Goal: Obtain resource: Download file/media

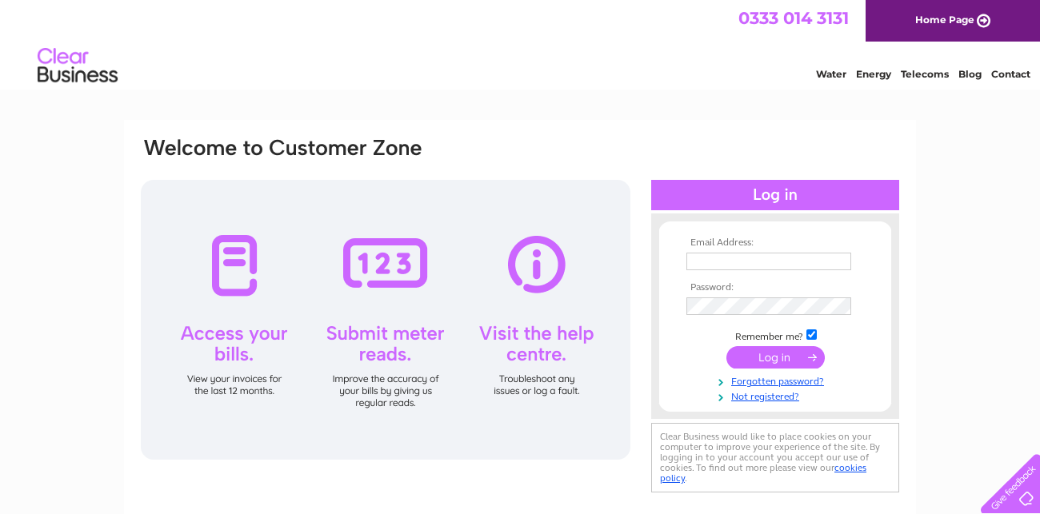
type input "scapaldi8@gmail.com"
click at [767, 363] on input "submit" at bounding box center [776, 357] width 98 height 22
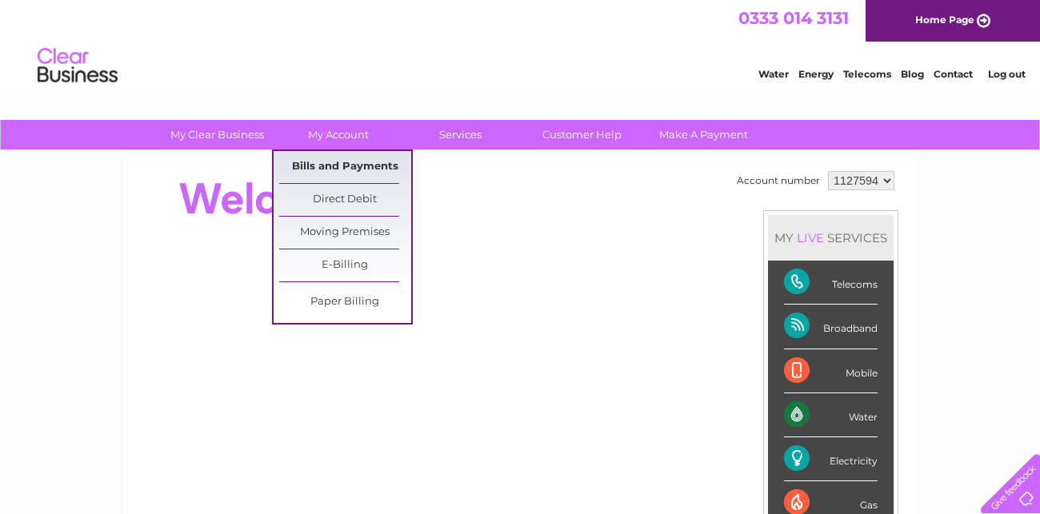
click at [353, 165] on link "Bills and Payments" at bounding box center [345, 167] width 132 height 32
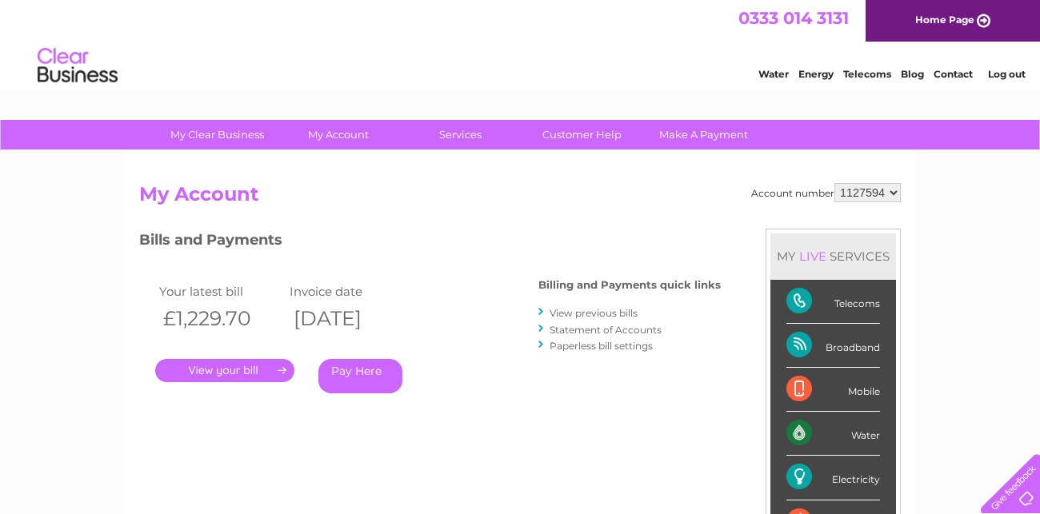
click at [575, 314] on link "View previous bills" at bounding box center [594, 313] width 88 height 12
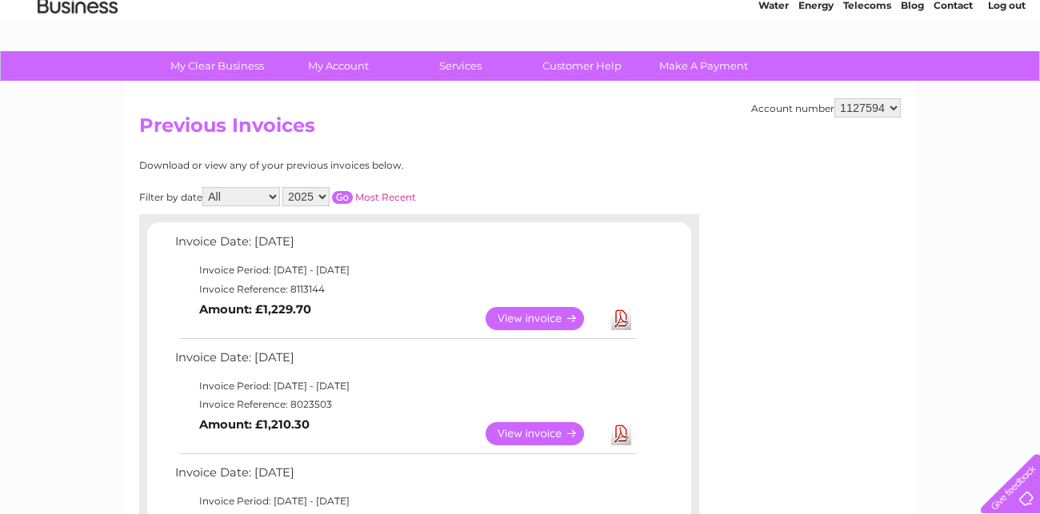
scroll to position [217, 0]
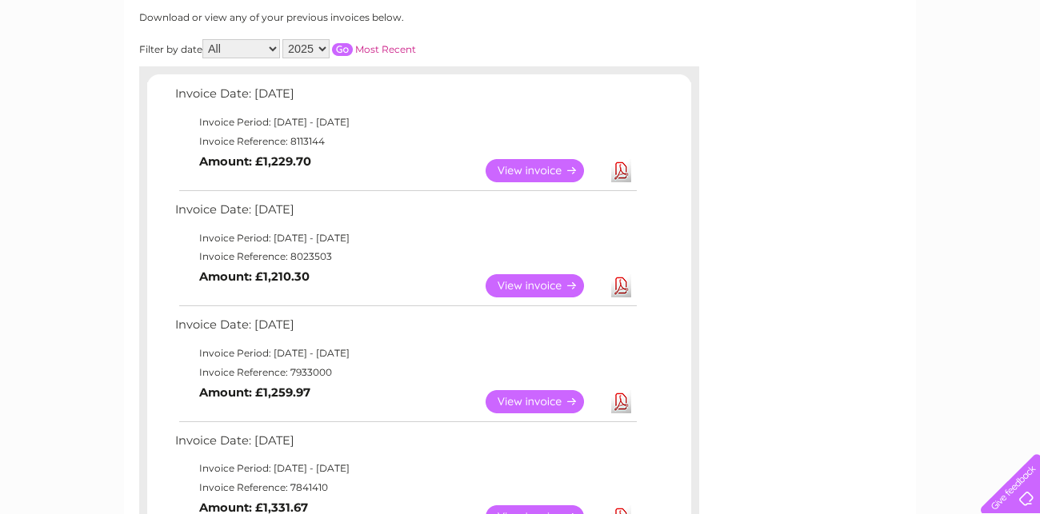
click at [544, 294] on link "View" at bounding box center [545, 285] width 118 height 23
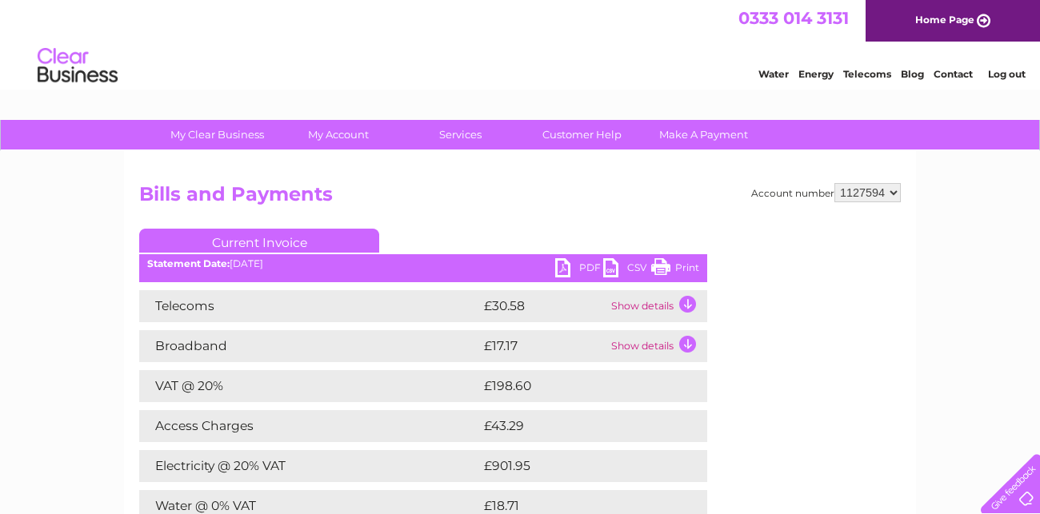
click at [576, 265] on link "PDF" at bounding box center [579, 269] width 48 height 23
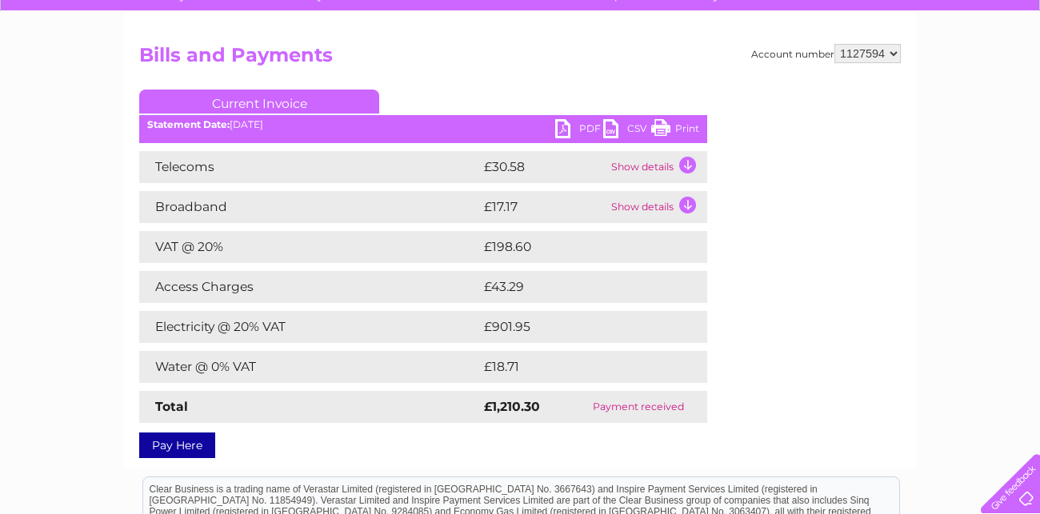
scroll to position [138, 0]
click at [577, 123] on link "PDF" at bounding box center [579, 131] width 48 height 23
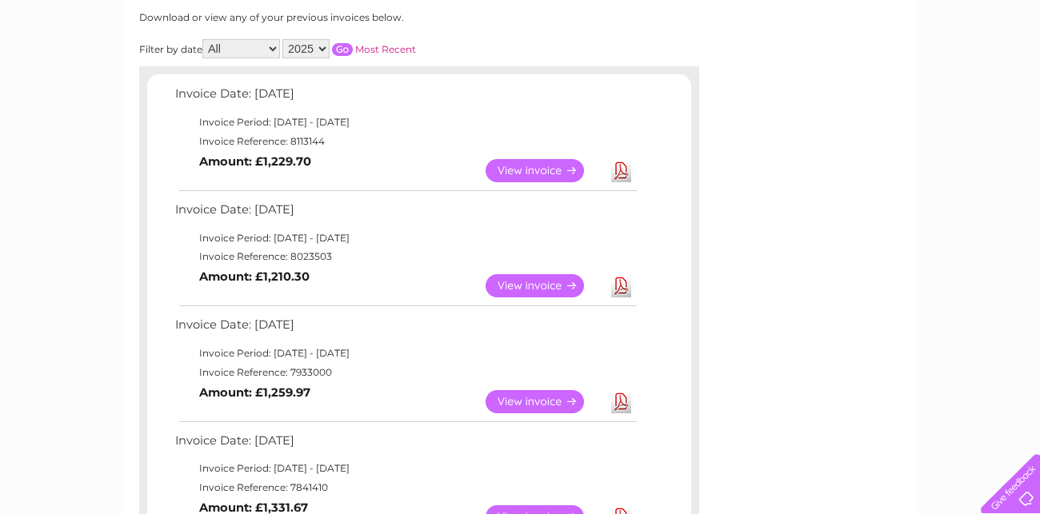
click at [549, 398] on link "View" at bounding box center [545, 401] width 118 height 23
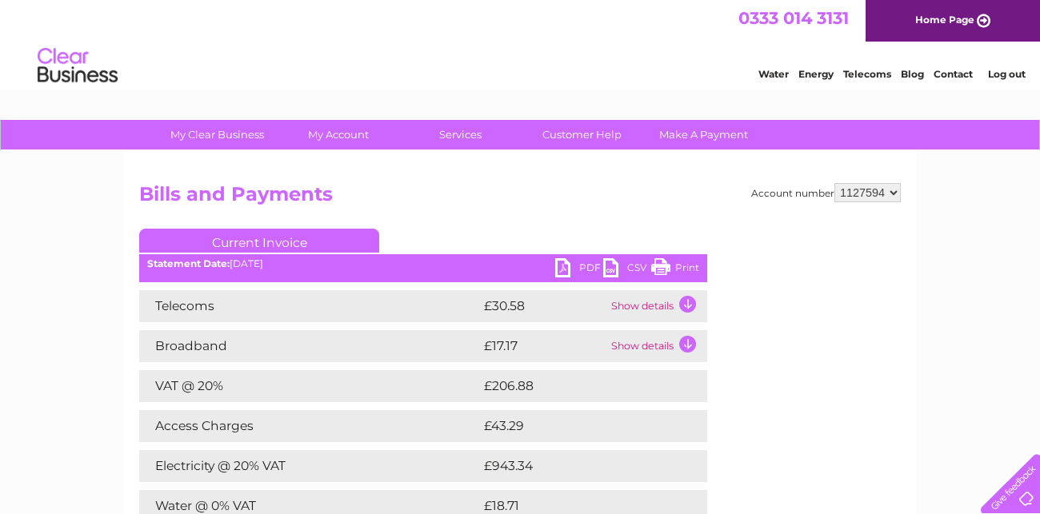
click at [584, 277] on link "PDF" at bounding box center [579, 269] width 48 height 23
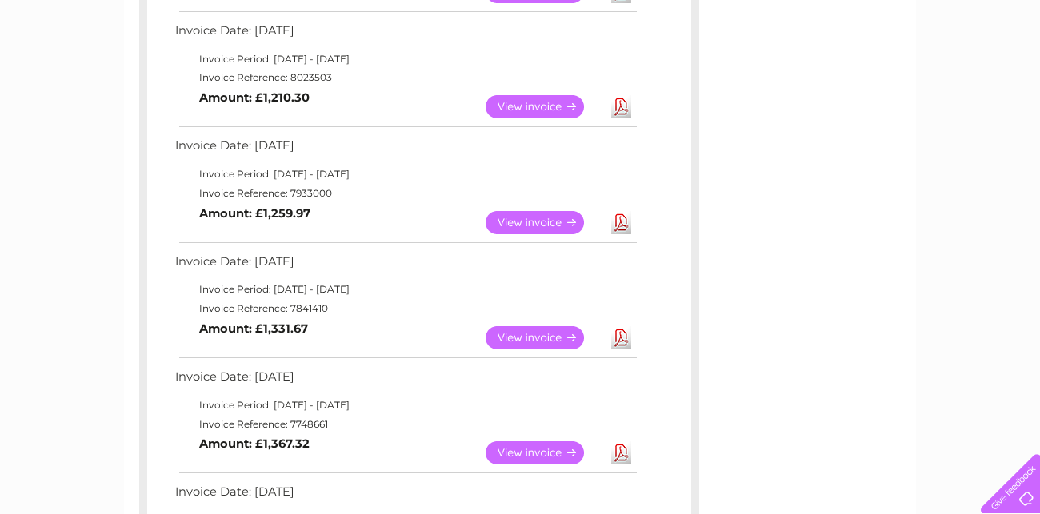
scroll to position [400, 0]
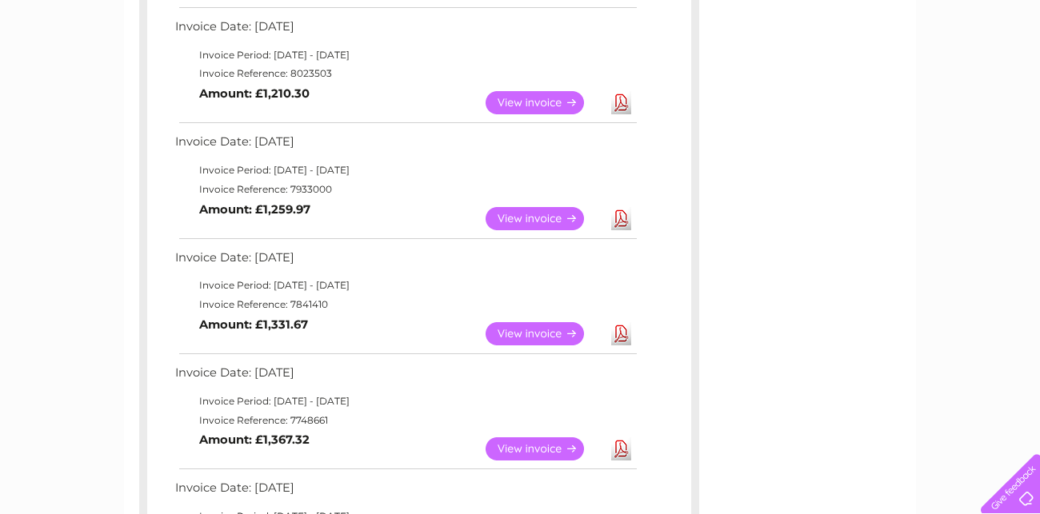
click at [546, 339] on link "View" at bounding box center [545, 333] width 118 height 23
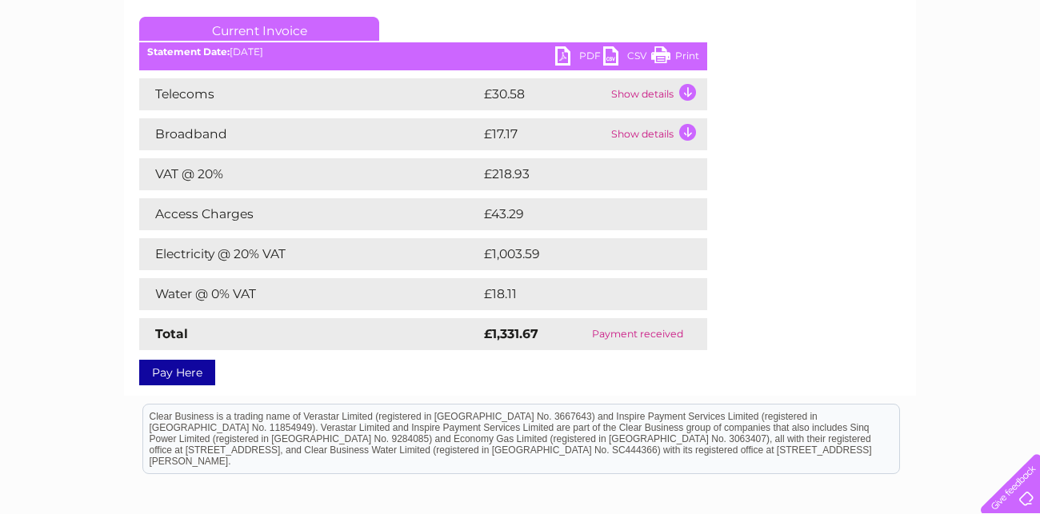
scroll to position [238, 0]
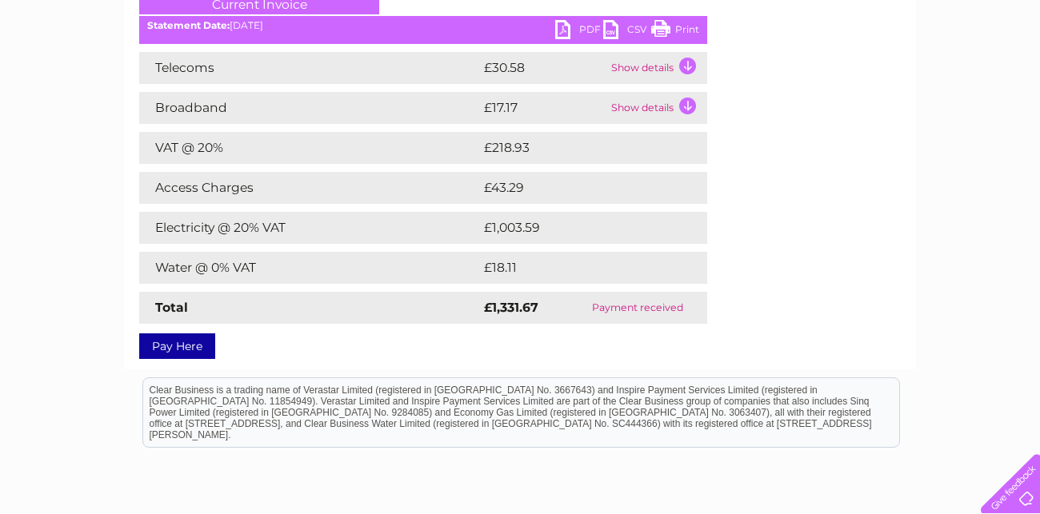
click at [591, 34] on link "PDF" at bounding box center [579, 31] width 48 height 23
click at [590, 34] on link "PDF" at bounding box center [579, 31] width 48 height 23
